Goal: Information Seeking & Learning: Learn about a topic

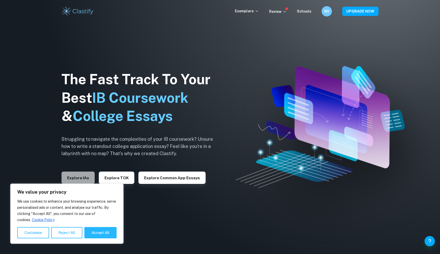
click at [72, 178] on button "Explore IAs" at bounding box center [77, 178] width 33 height 12
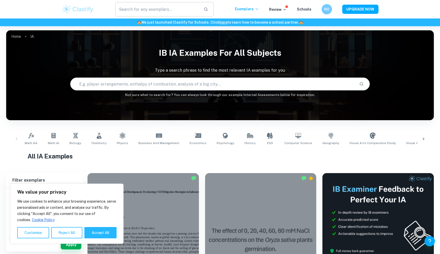
click at [138, 8] on input "text" at bounding box center [157, 9] width 84 height 14
type input "math"
click at [135, 86] on input "text" at bounding box center [212, 84] width 284 height 14
type input "math"
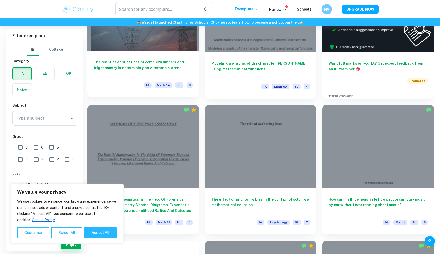
scroll to position [206, 0]
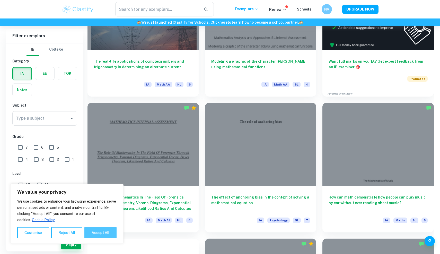
click at [93, 231] on button "Accept All" at bounding box center [100, 232] width 32 height 11
checkbox input "true"
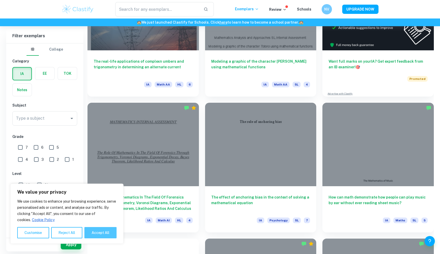
checkbox input "true"
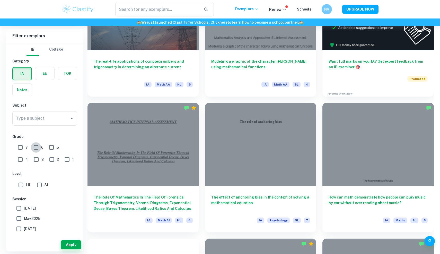
click at [39, 150] on input "6" at bounding box center [36, 147] width 10 height 10
checkbox input "true"
click at [38, 183] on input "SL" at bounding box center [39, 185] width 10 height 10
checkbox input "true"
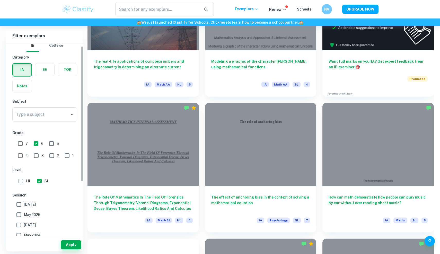
click at [22, 207] on input "[DATE]" at bounding box center [19, 204] width 10 height 10
checkbox input "true"
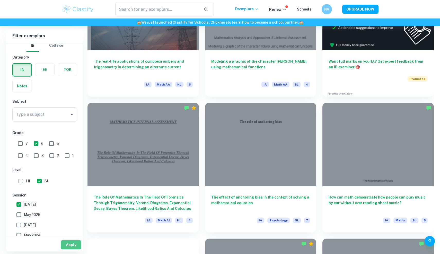
click at [71, 244] on button "Apply" at bounding box center [71, 244] width 21 height 9
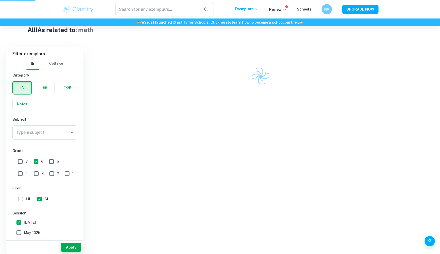
scroll to position [119, 0]
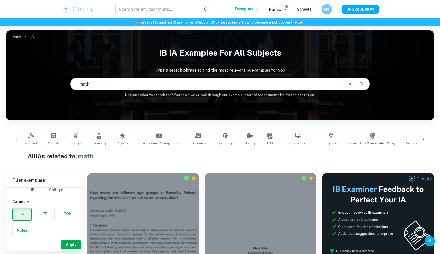
click at [103, 81] on input "math" at bounding box center [206, 84] width 272 height 14
click at [109, 87] on input "math" at bounding box center [206, 84] width 272 height 14
type input "math ia"
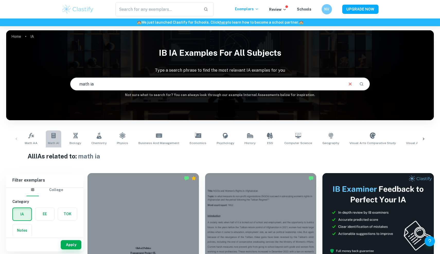
click at [52, 138] on icon at bounding box center [53, 135] width 4 height 5
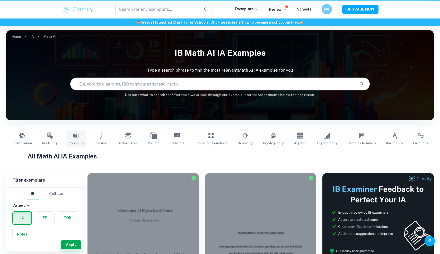
type input "Math AI"
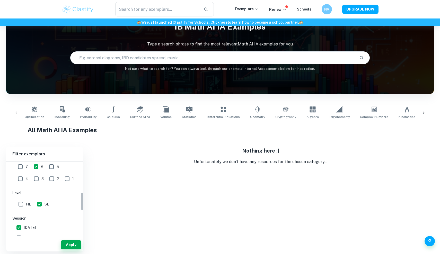
scroll to position [118, 0]
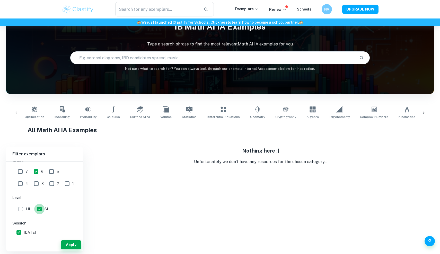
click at [39, 208] on input "SL" at bounding box center [39, 209] width 10 height 10
checkbox input "false"
click at [34, 169] on input "6" at bounding box center [36, 172] width 10 height 10
checkbox input "false"
click at [21, 233] on input "[DATE]" at bounding box center [19, 232] width 10 height 10
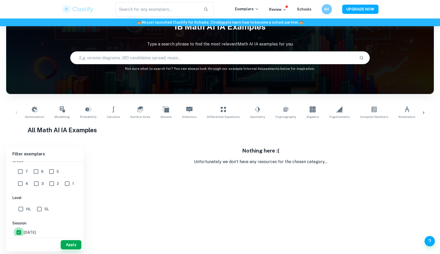
checkbox input "false"
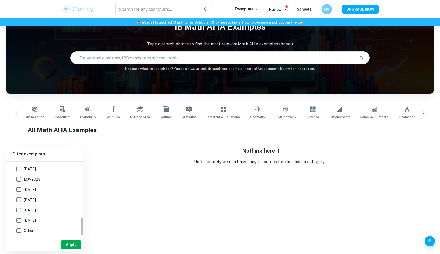
scroll to position [223, 0]
click at [67, 246] on button "Apply" at bounding box center [71, 244] width 21 height 9
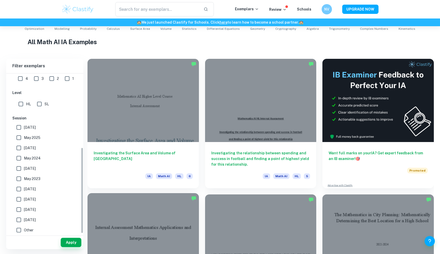
scroll to position [115, 0]
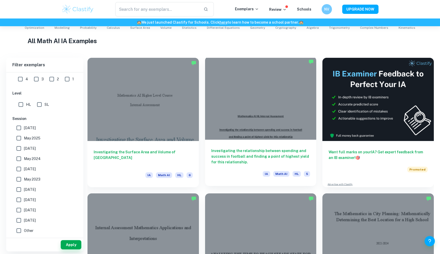
click at [227, 105] on div at bounding box center [260, 98] width 111 height 83
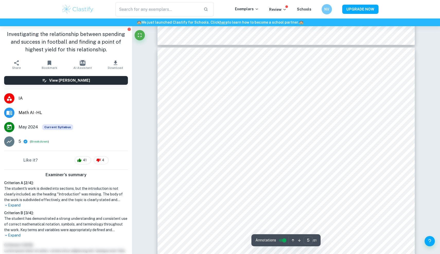
scroll to position [1530, 0]
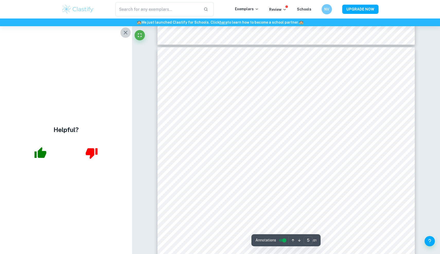
click at [125, 32] on icon "button" at bounding box center [126, 33] width 4 height 4
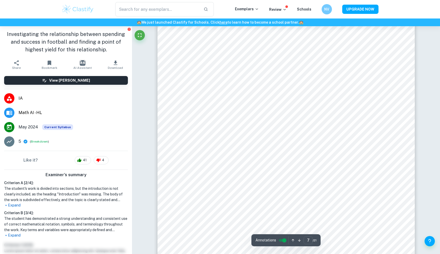
scroll to position [2388, 0]
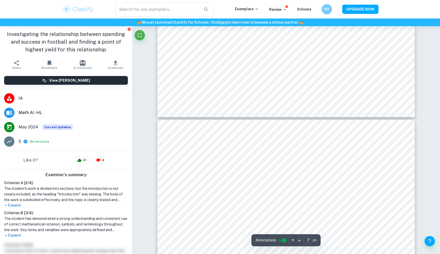
type input "8"
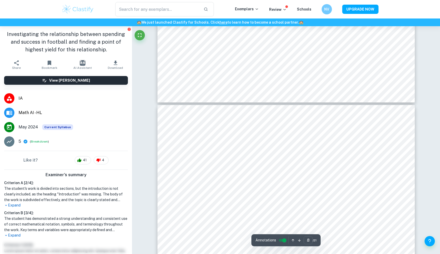
scroll to position [2609, 0]
